Goal: Entertainment & Leisure: Consume media (video, audio)

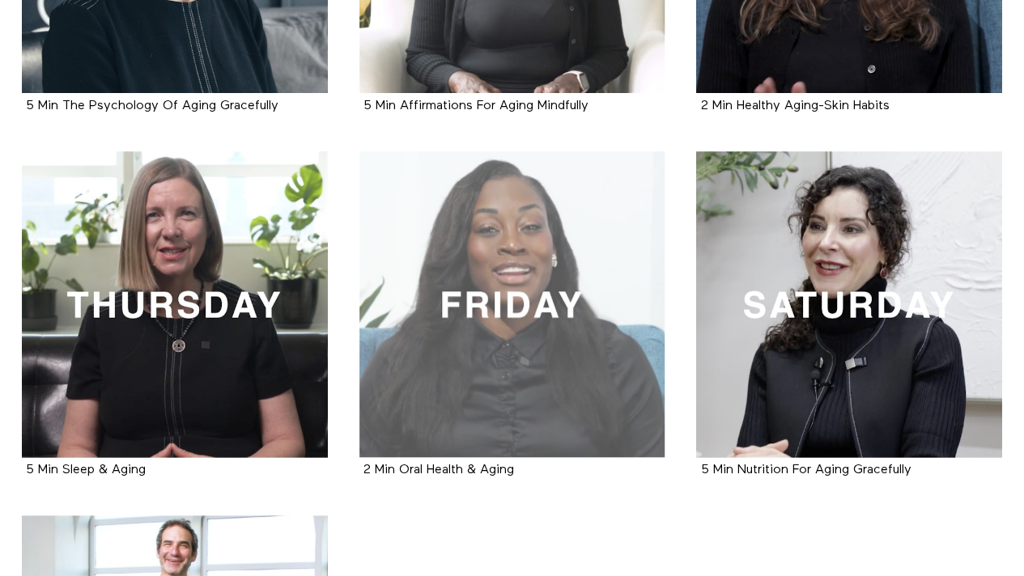
scroll to position [356, 0]
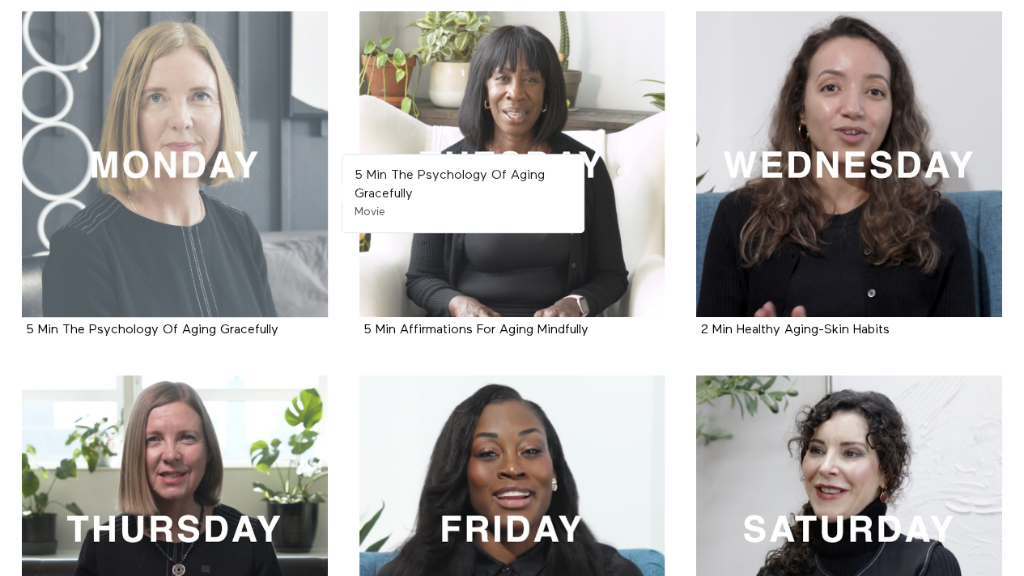
click at [176, 189] on div at bounding box center [175, 164] width 306 height 306
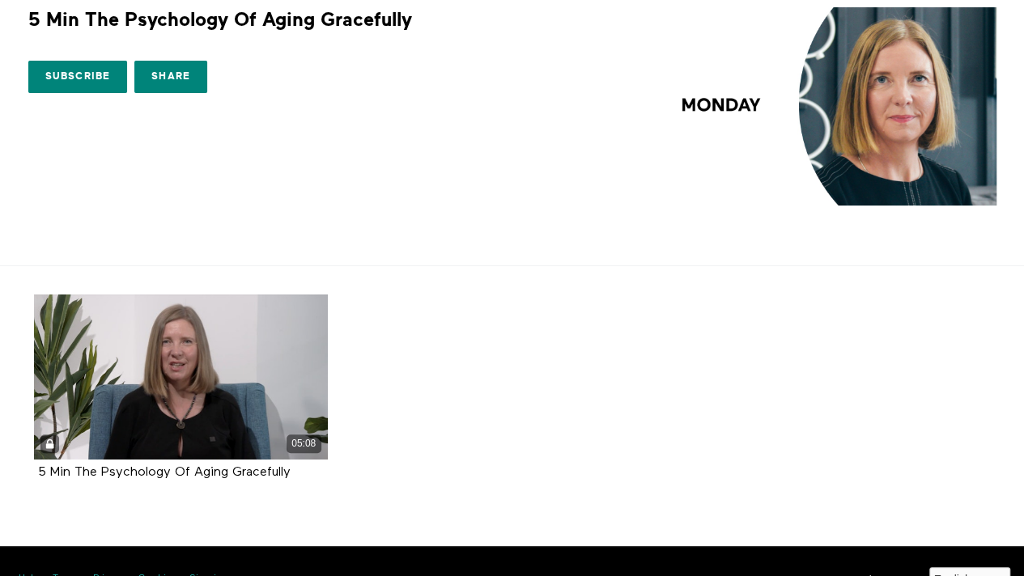
scroll to position [108, 0]
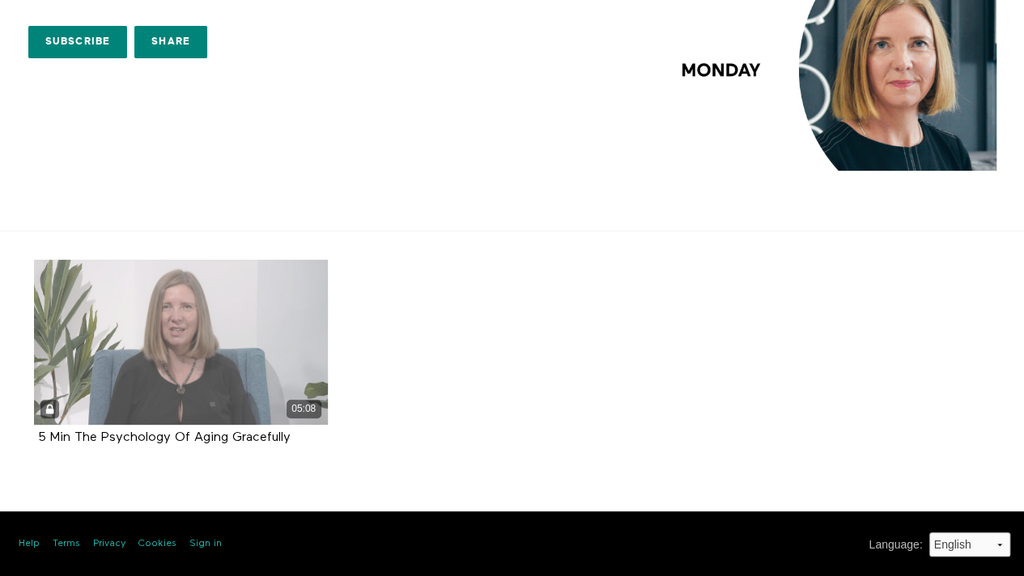
click at [175, 342] on div "05:08" at bounding box center [181, 342] width 294 height 165
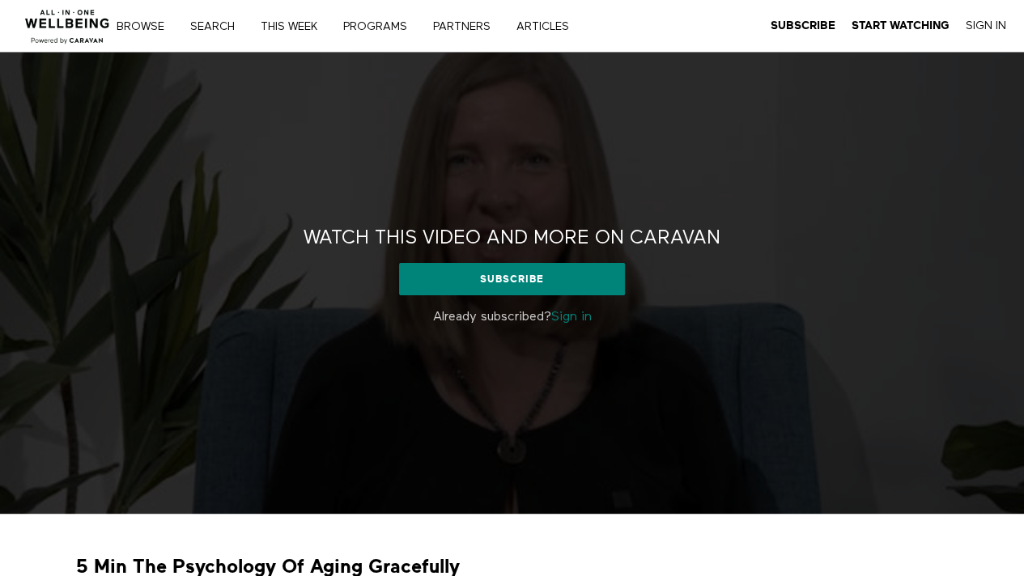
click at [571, 308] on p "Already subscribed? Sign in" at bounding box center [512, 317] width 472 height 19
click at [574, 313] on link "Sign in" at bounding box center [571, 317] width 40 height 13
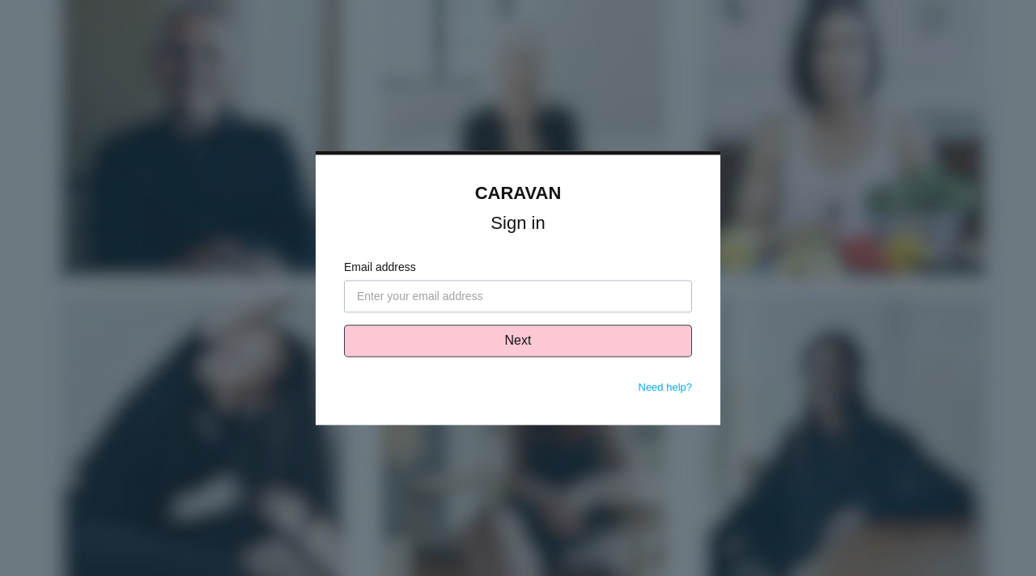
click at [456, 304] on input "Email address" at bounding box center [518, 297] width 348 height 32
type input "mcspareh@miamioh.edu"
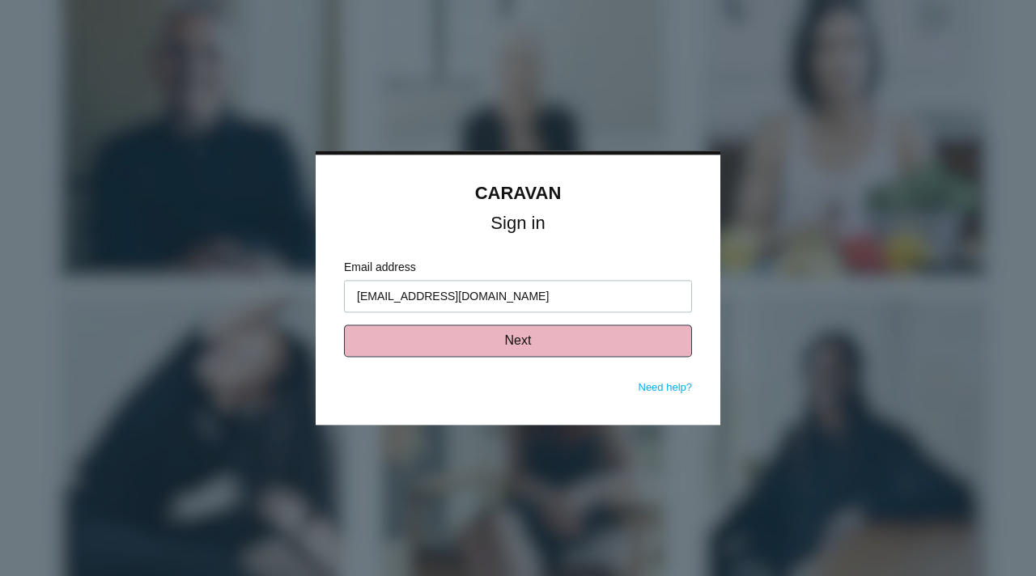
click at [440, 337] on button "Next" at bounding box center [518, 341] width 348 height 32
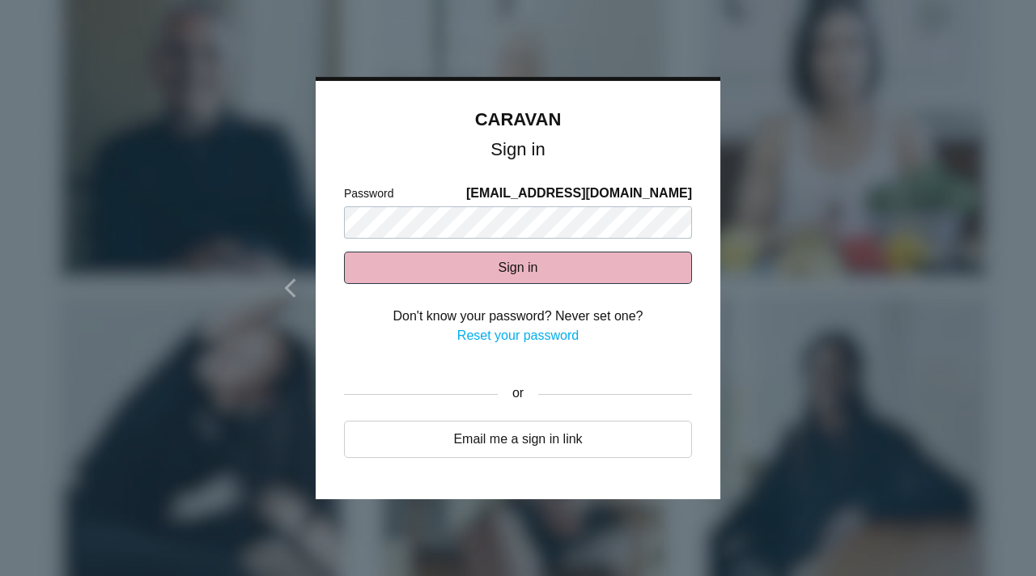
click at [446, 269] on button "Sign in" at bounding box center [518, 268] width 348 height 32
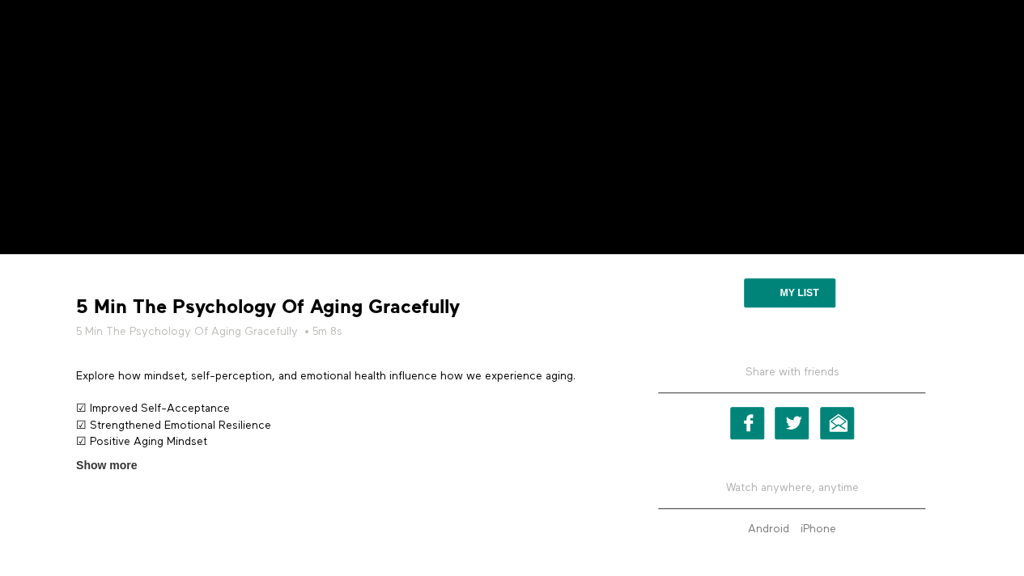
scroll to position [261, 0]
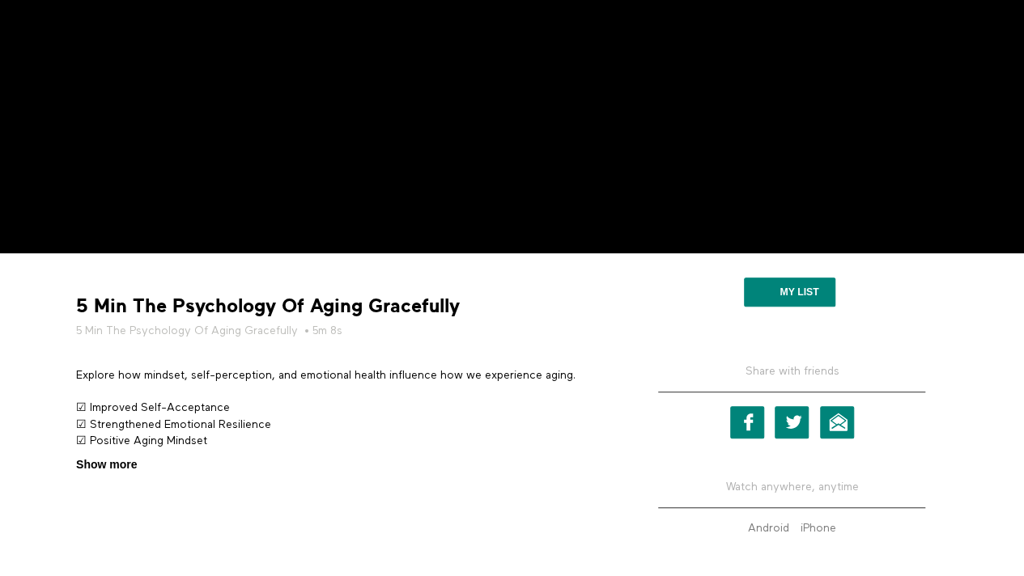
click at [117, 465] on span "Show more" at bounding box center [106, 465] width 61 height 17
click at [0, 0] on input "Show more Show less" at bounding box center [0, 0] width 0 height 0
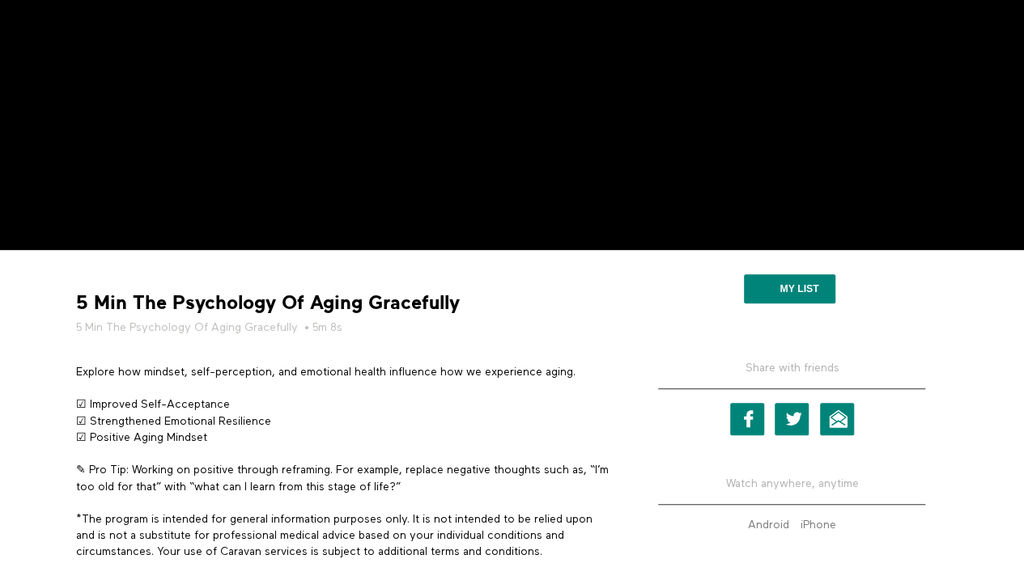
scroll to position [0, 0]
